Goal: Information Seeking & Learning: Learn about a topic

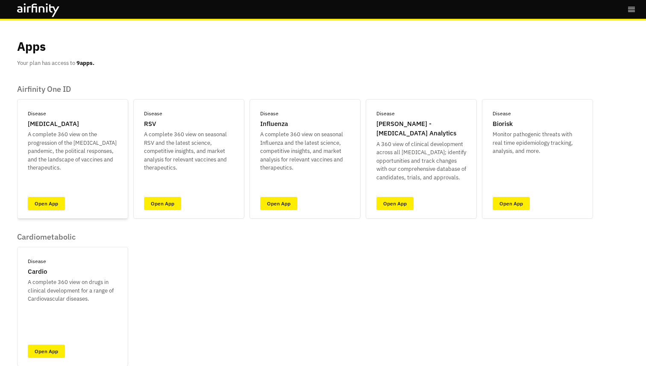
click at [49, 197] on link "Open App" at bounding box center [46, 203] width 37 height 13
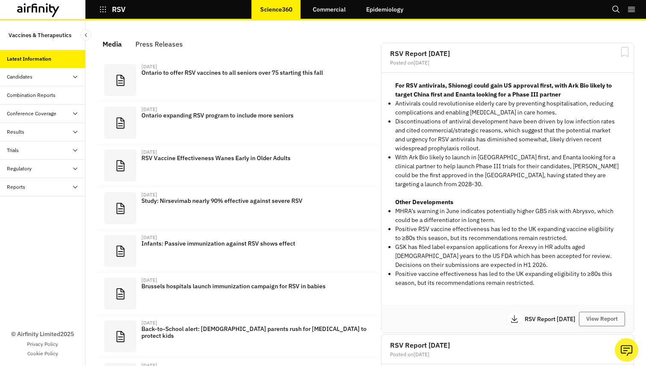
scroll to position [534, 256]
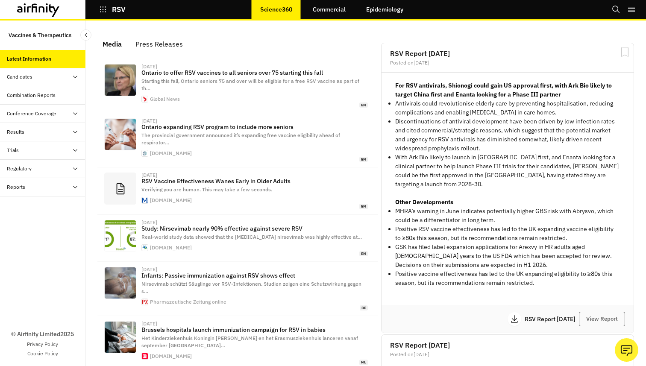
click at [55, 82] on div "Candidates" at bounding box center [42, 77] width 85 height 18
click at [53, 98] on div "Dashboard" at bounding box center [50, 95] width 72 height 8
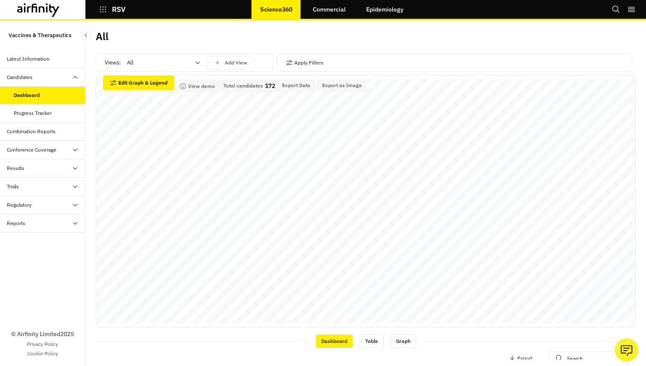
click at [51, 15] on icon at bounding box center [38, 10] width 43 height 14
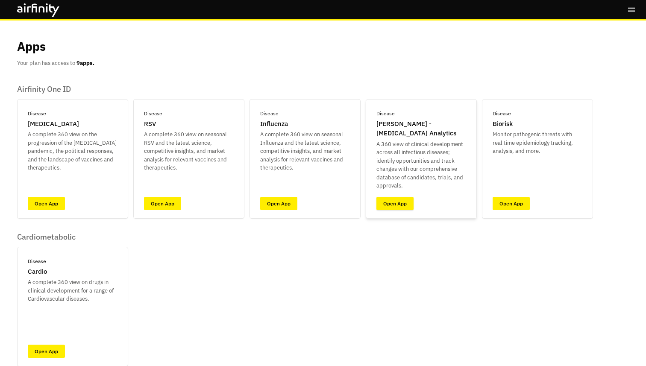
click at [391, 200] on link "Open App" at bounding box center [394, 203] width 37 height 13
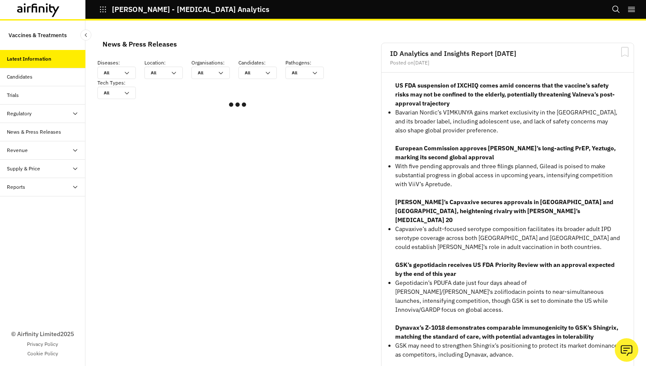
scroll to position [533, 256]
click at [47, 78] on div "Candidates" at bounding box center [46, 77] width 79 height 8
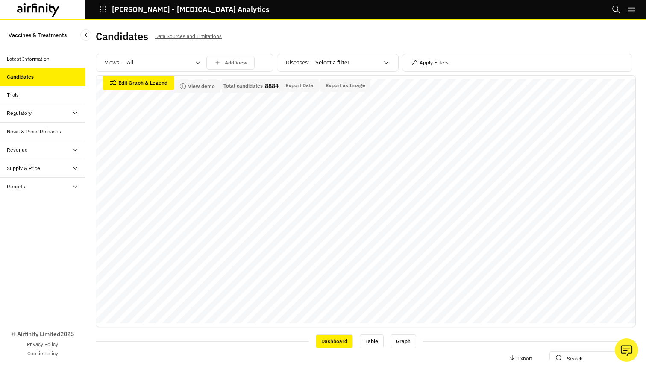
click at [50, 12] on icon at bounding box center [55, 10] width 10 height 13
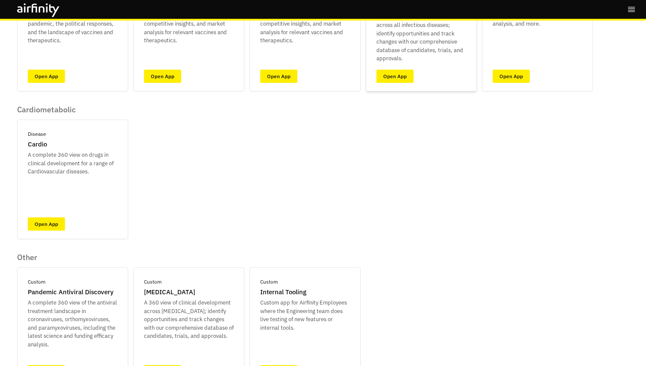
scroll to position [179, 0]
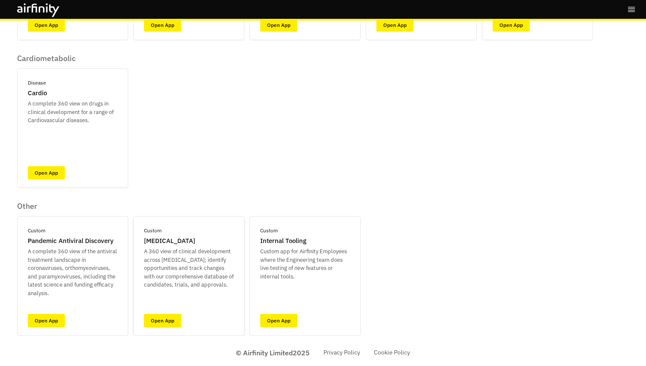
click at [158, 320] on link "Open App" at bounding box center [162, 320] width 37 height 13
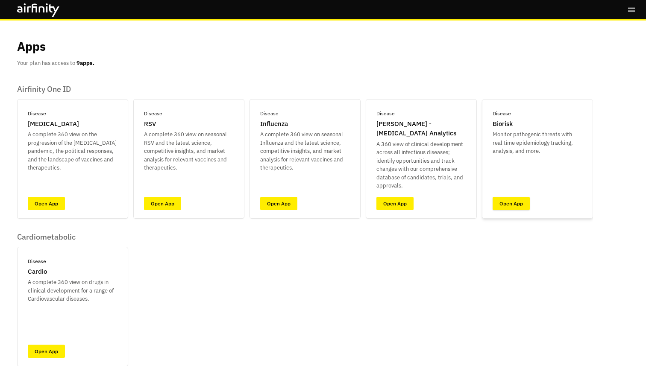
click at [508, 202] on link "Open App" at bounding box center [510, 203] width 37 height 13
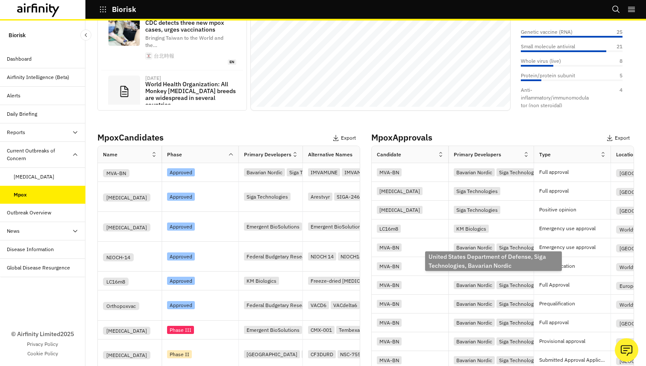
scroll to position [246, 0]
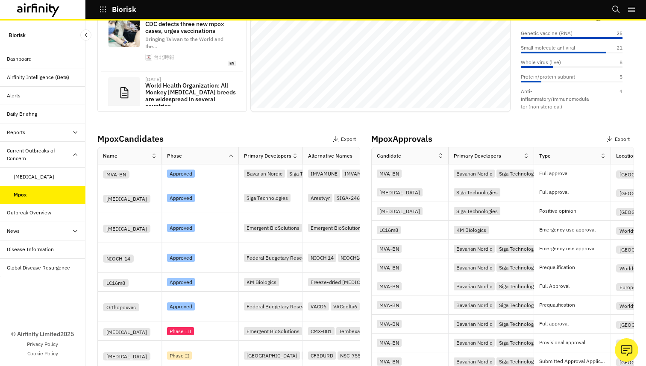
drag, startPoint x: 465, startPoint y: 139, endPoint x: 113, endPoint y: 136, distance: 351.5
click at [113, 136] on div "Mpox Candidates Export Name Phase Primary Developers Alternative Names Diseases…" at bounding box center [365, 291] width 536 height 319
click at [94, 139] on div "Latest Analysis & News Epidemiology Response Competitive Landscape Forecasting …" at bounding box center [365, 192] width 560 height 345
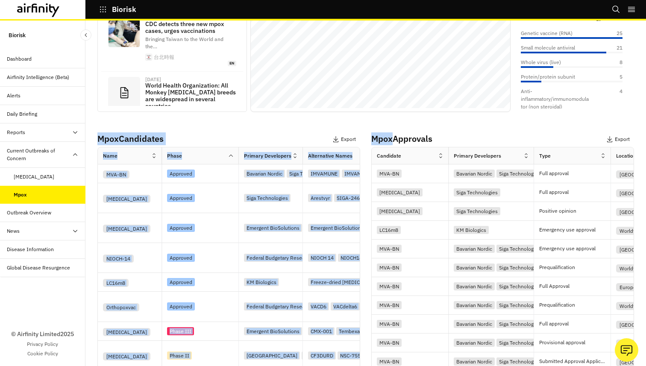
drag, startPoint x: 94, startPoint y: 139, endPoint x: 460, endPoint y: 131, distance: 365.2
click at [460, 131] on div "Latest Analysis & News Epidemiology Response Competitive Landscape Forecasting …" at bounding box center [365, 192] width 560 height 345
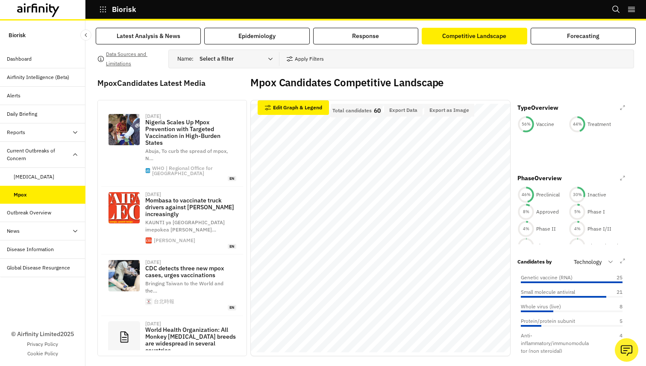
scroll to position [0, 0]
